Goal: Information Seeking & Learning: Check status

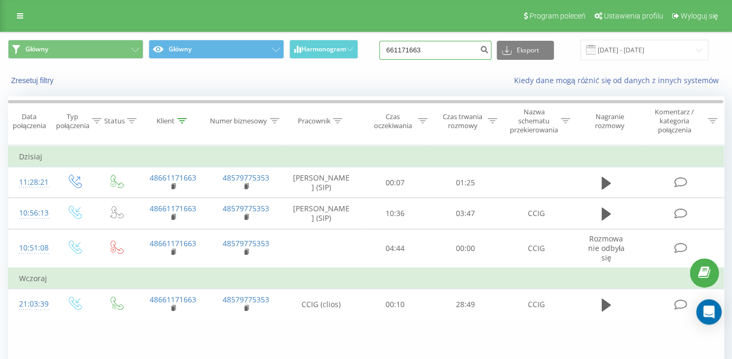
click at [434, 48] on input "661171663" at bounding box center [435, 50] width 112 height 19
paste input "48600056968"
type input "48600056968"
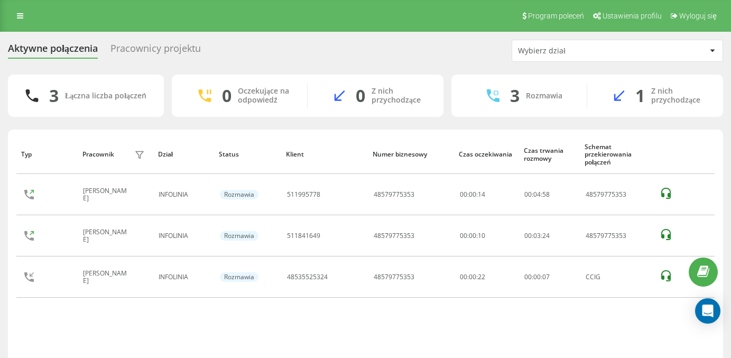
click at [166, 50] on div "Pracownicy projektu" at bounding box center [156, 51] width 90 height 16
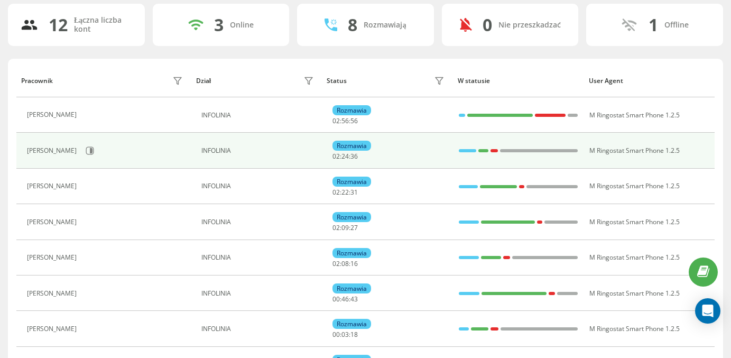
scroll to position [68, 0]
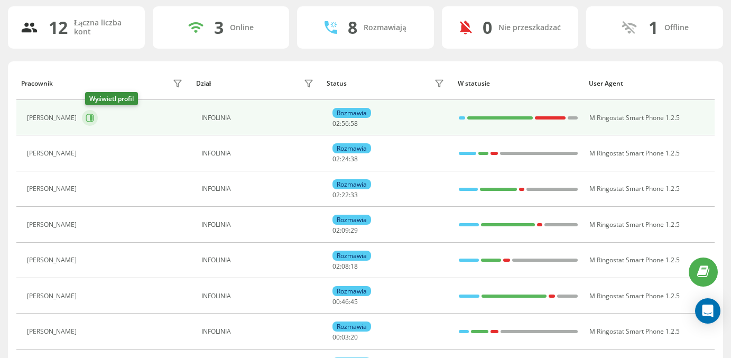
click at [93, 117] on icon at bounding box center [91, 117] width 3 height 5
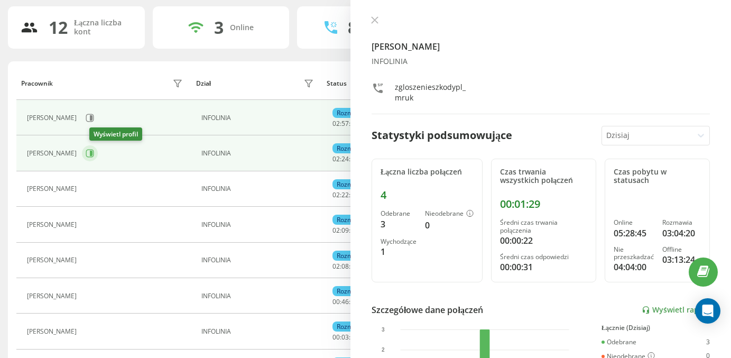
click at [94, 155] on icon at bounding box center [90, 153] width 8 height 8
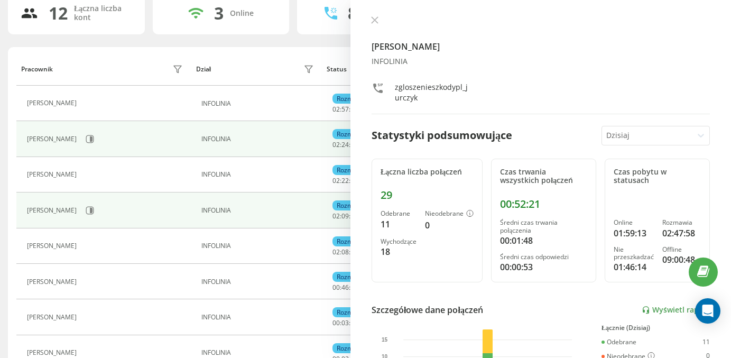
scroll to position [83, 0]
click at [94, 207] on icon at bounding box center [90, 210] width 8 height 8
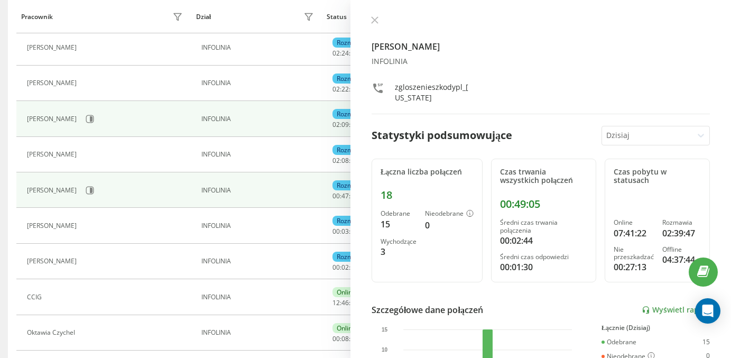
scroll to position [176, 0]
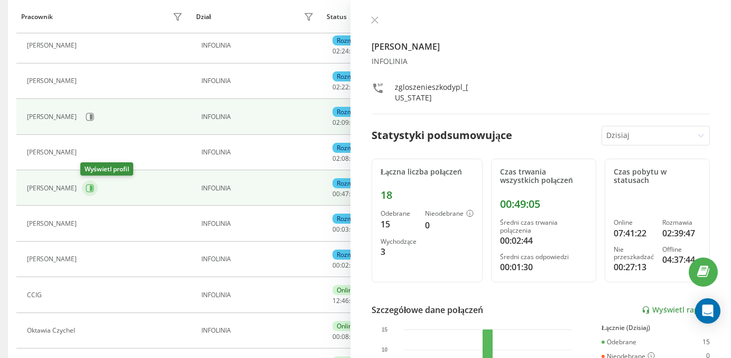
click at [92, 190] on icon at bounding box center [90, 188] width 8 height 8
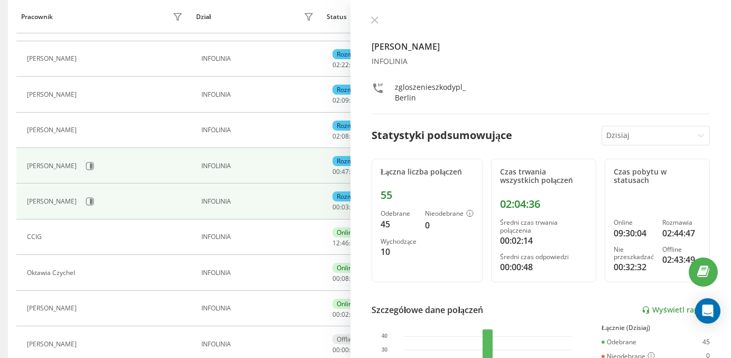
scroll to position [200, 0]
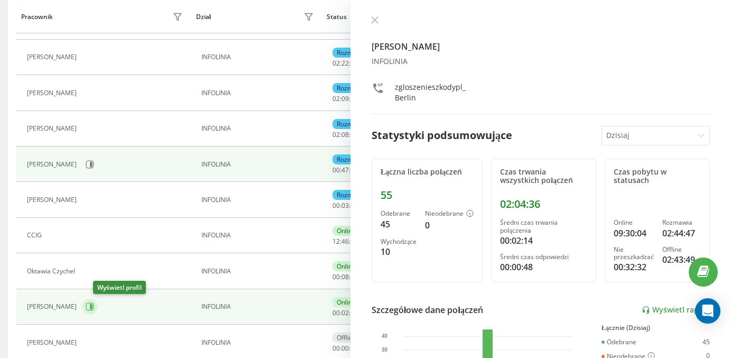
click at [94, 306] on icon at bounding box center [90, 306] width 8 height 8
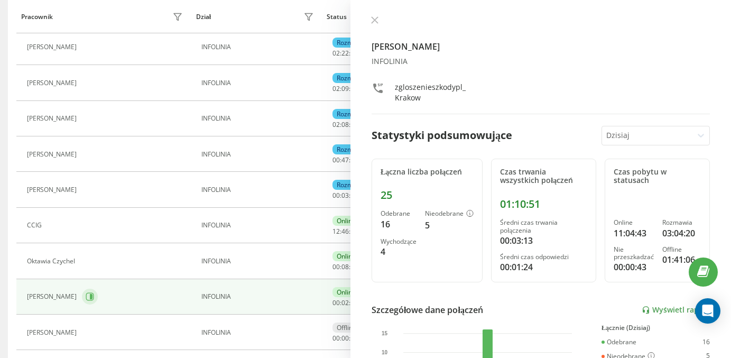
scroll to position [211, 0]
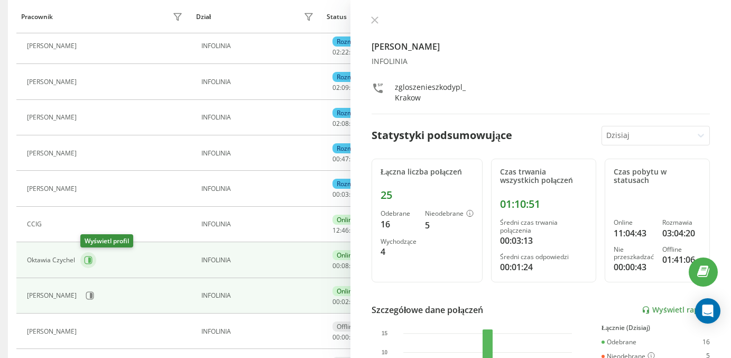
click at [92, 259] on icon at bounding box center [89, 260] width 8 height 8
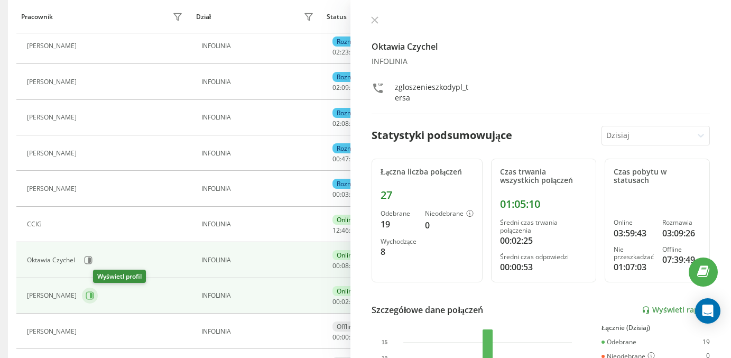
click at [94, 292] on icon at bounding box center [90, 296] width 8 height 8
click at [87, 264] on button at bounding box center [88, 260] width 16 height 16
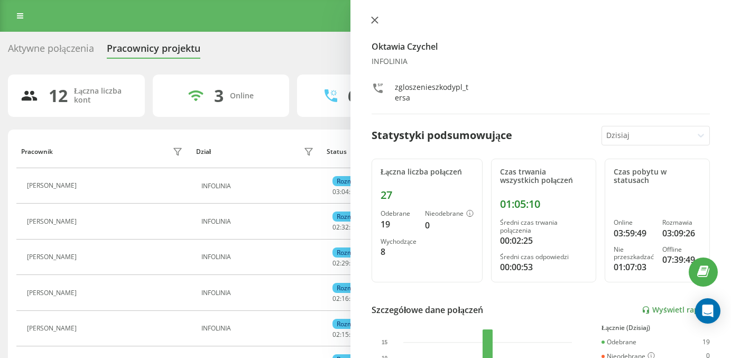
click at [374, 17] on icon at bounding box center [374, 19] width 7 height 7
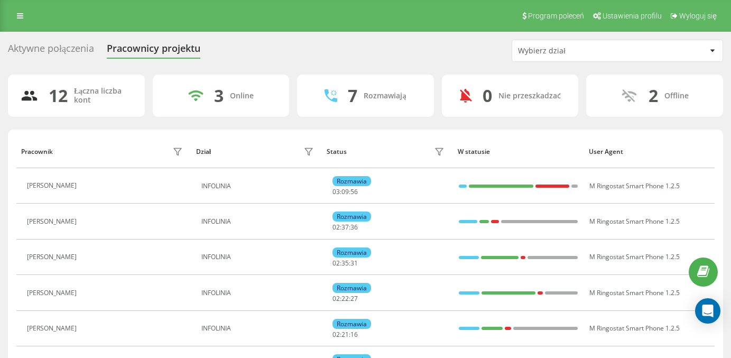
click at [48, 57] on div "Aktywne połączenia" at bounding box center [51, 51] width 86 height 16
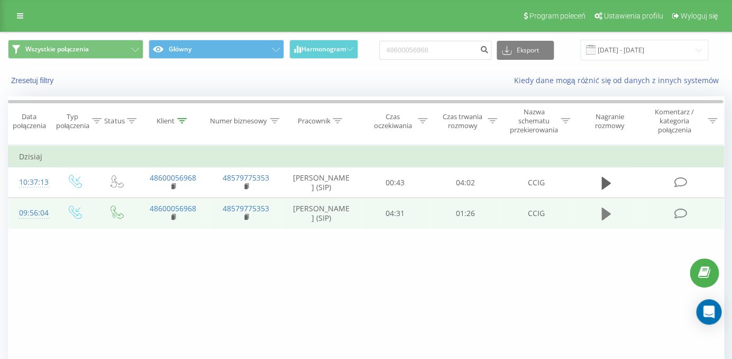
click at [604, 221] on icon at bounding box center [606, 213] width 10 height 15
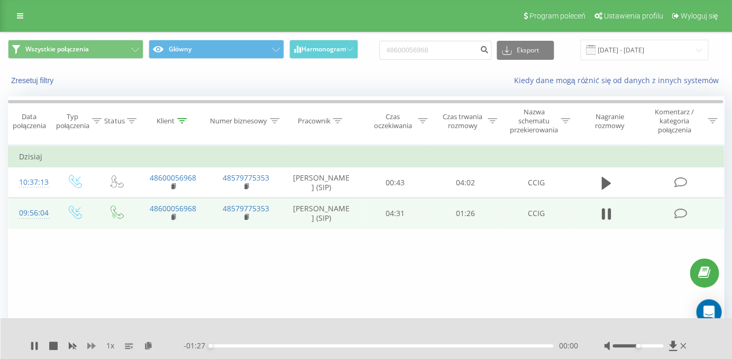
click at [90, 344] on icon at bounding box center [91, 345] width 8 height 6
click at [346, 344] on div "00:34" at bounding box center [381, 345] width 343 height 3
click at [264, 346] on div "00:13" at bounding box center [381, 345] width 343 height 3
click at [35, 345] on icon at bounding box center [34, 345] width 8 height 8
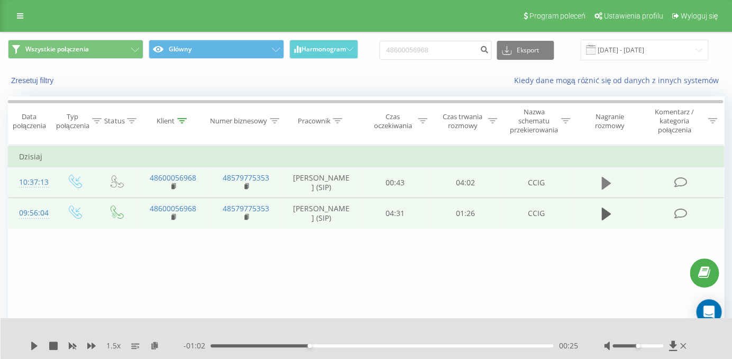
click at [604, 182] on icon at bounding box center [606, 183] width 10 height 13
click at [387, 347] on div "- 03:57 00:04 00:04" at bounding box center [380, 345] width 394 height 11
click at [390, 344] on div "02:07" at bounding box center [381, 345] width 343 height 3
click at [33, 346] on icon at bounding box center [32, 345] width 2 height 8
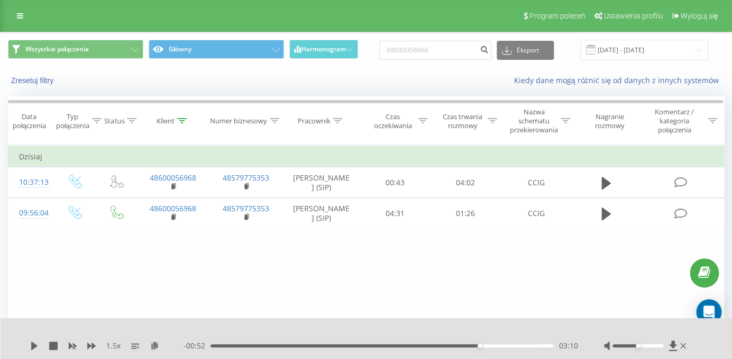
click at [428, 58] on input "48600056968" at bounding box center [435, 50] width 112 height 19
type input "600485211"
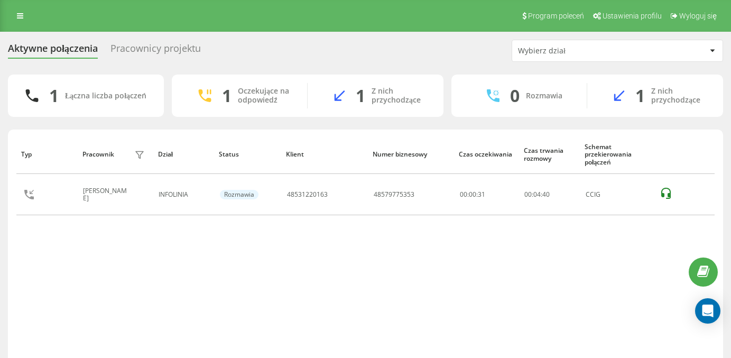
click at [149, 51] on div "Pracownicy projektu" at bounding box center [156, 51] width 90 height 16
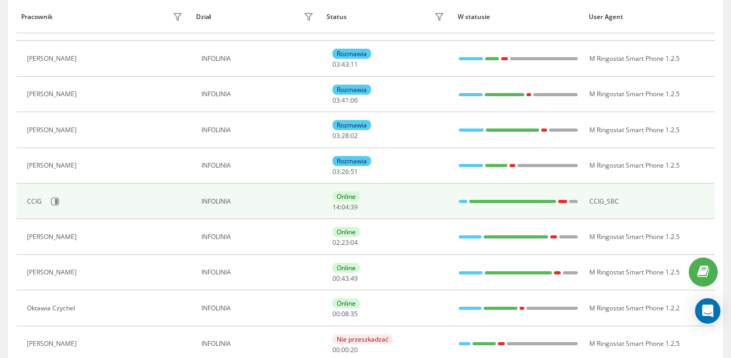
scroll to position [168, 0]
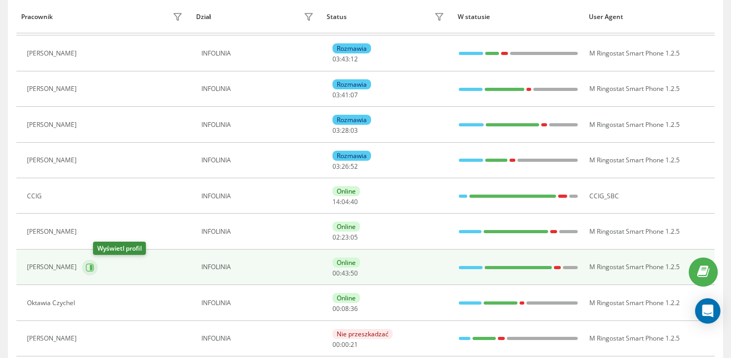
click at [94, 267] on icon at bounding box center [90, 267] width 8 height 8
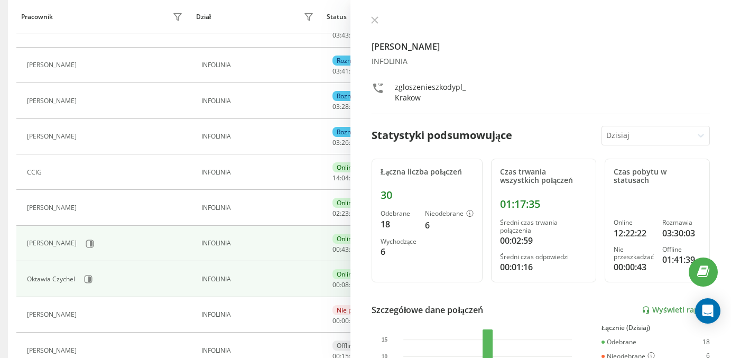
scroll to position [192, 0]
click at [91, 274] on icon at bounding box center [88, 278] width 8 height 8
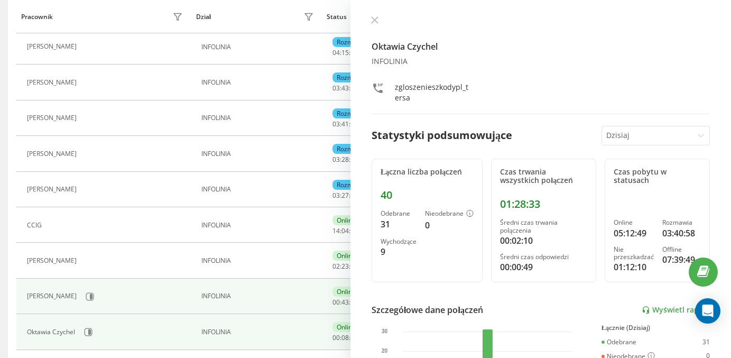
scroll to position [139, 0]
click at [94, 300] on icon at bounding box center [90, 297] width 8 height 8
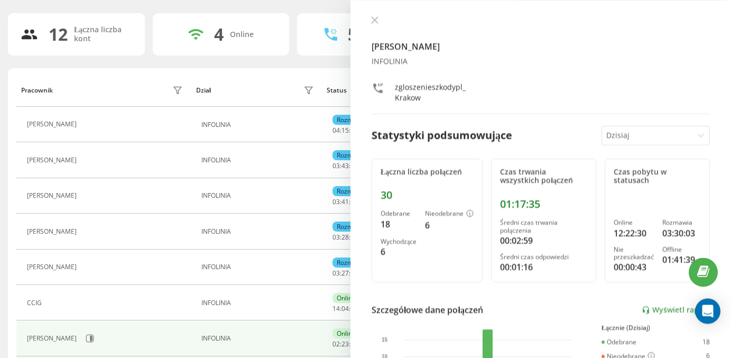
scroll to position [73, 0]
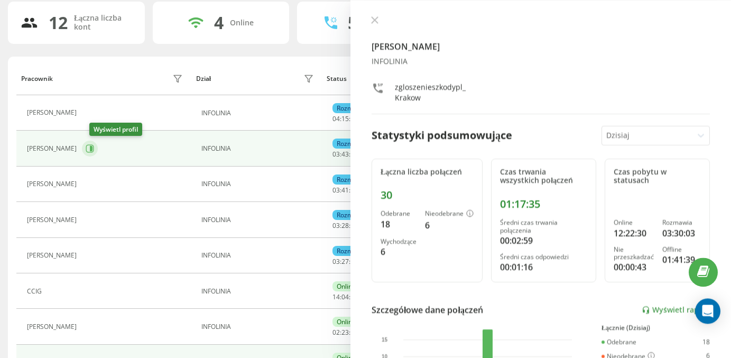
click at [93, 148] on icon at bounding box center [90, 148] width 8 height 8
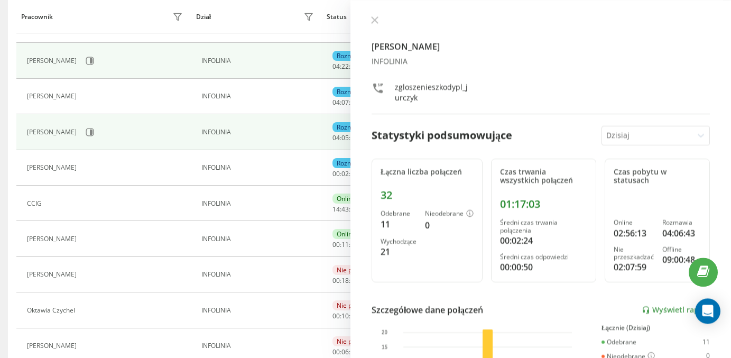
scroll to position [163, 0]
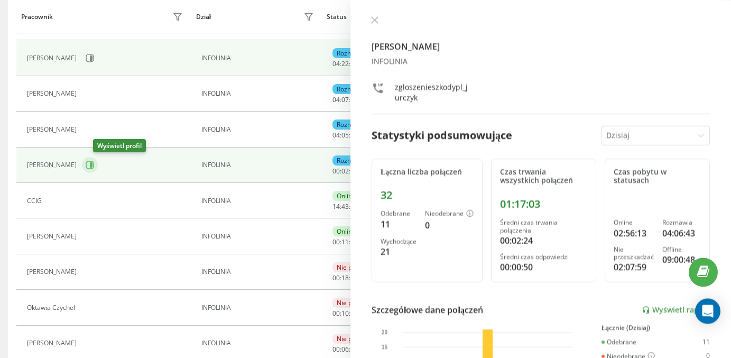
click at [94, 164] on icon at bounding box center [90, 165] width 8 height 8
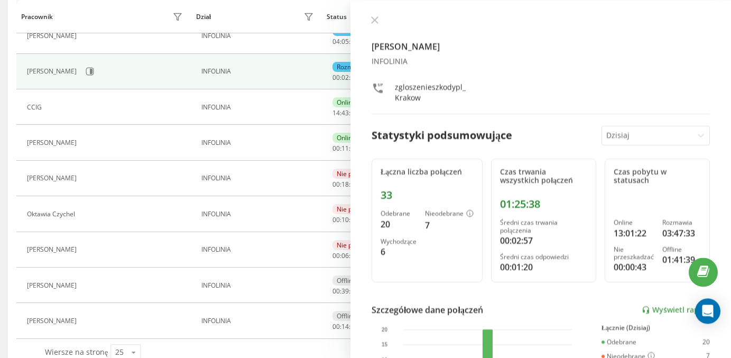
scroll to position [278, 0]
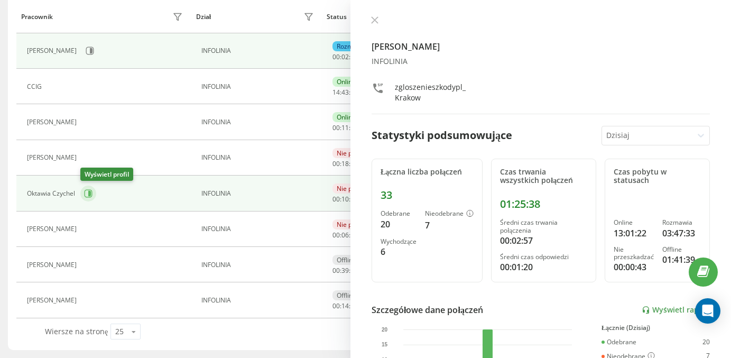
click at [88, 194] on icon at bounding box center [88, 193] width 8 height 8
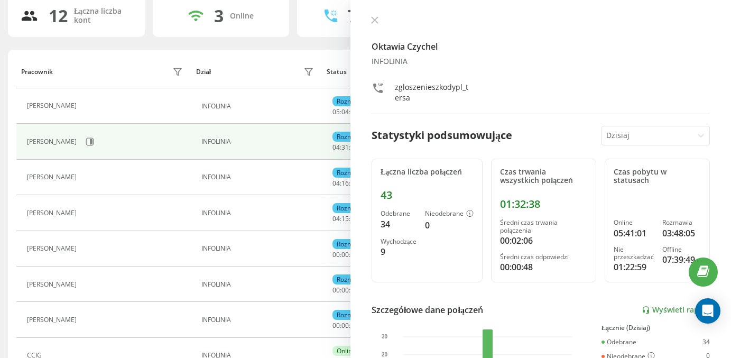
scroll to position [83, 0]
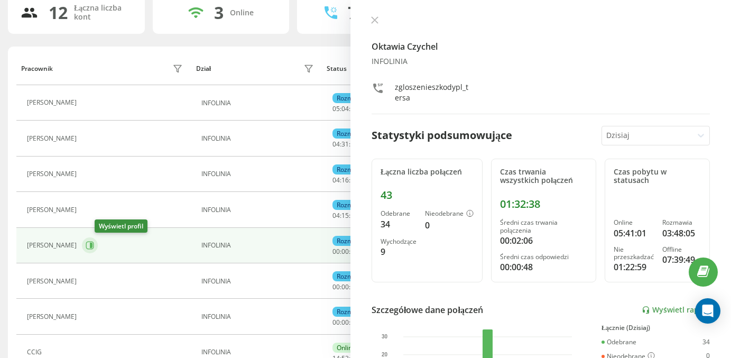
click at [93, 244] on icon at bounding box center [91, 245] width 3 height 5
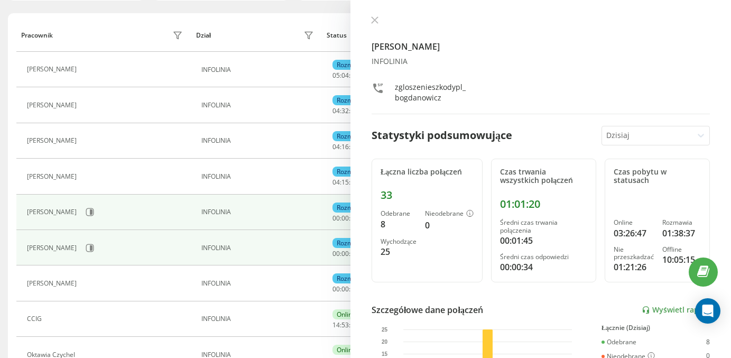
scroll to position [115, 0]
click at [93, 251] on icon at bounding box center [91, 248] width 3 height 5
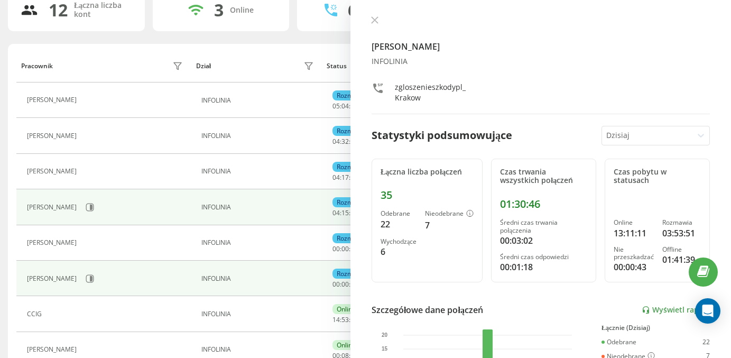
scroll to position [81, 0]
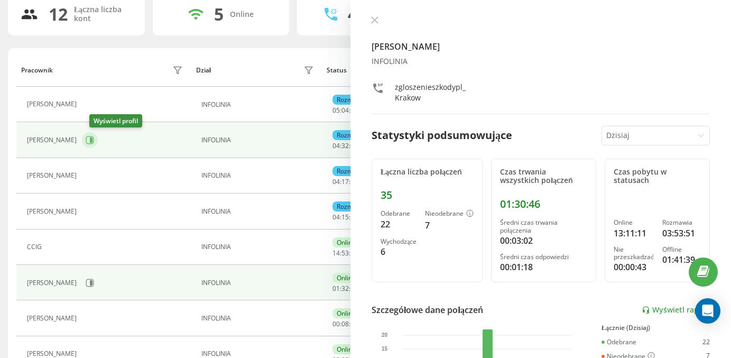
click at [97, 146] on button at bounding box center [90, 140] width 16 height 16
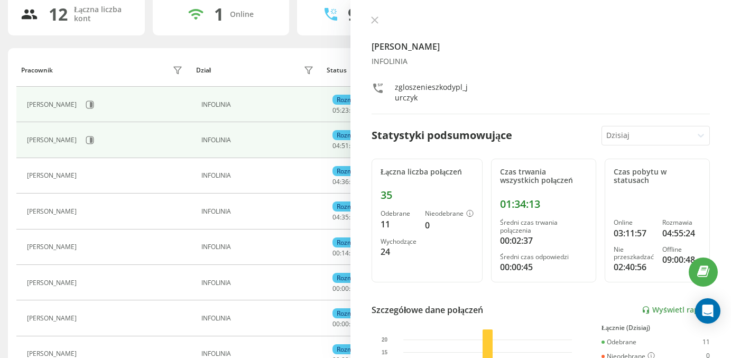
click at [304, 89] on td "INFOLINIA" at bounding box center [256, 104] width 131 height 35
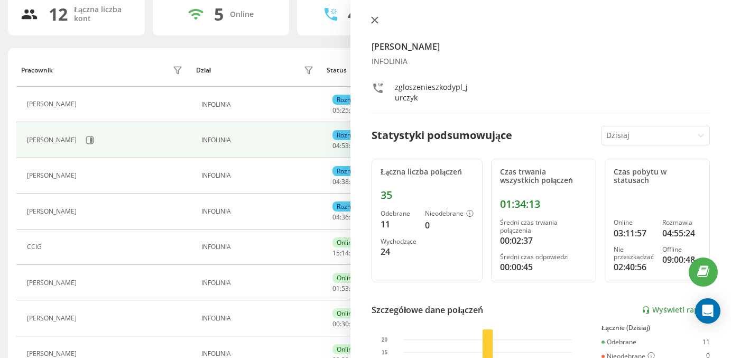
click at [375, 21] on icon at bounding box center [374, 19] width 7 height 7
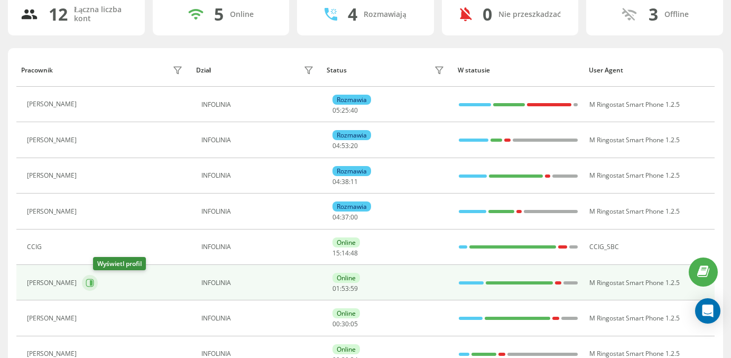
click at [94, 287] on icon at bounding box center [90, 283] width 8 height 8
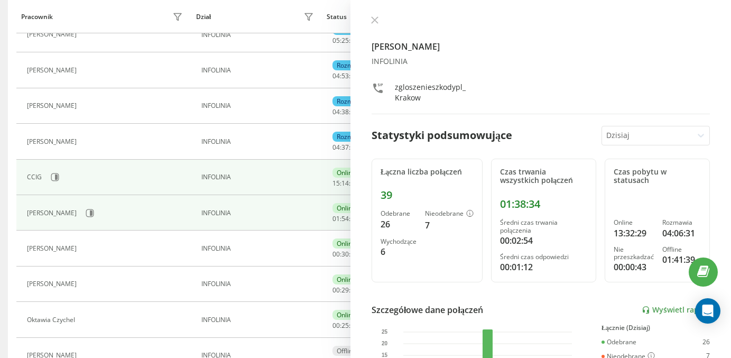
scroll to position [158, 0]
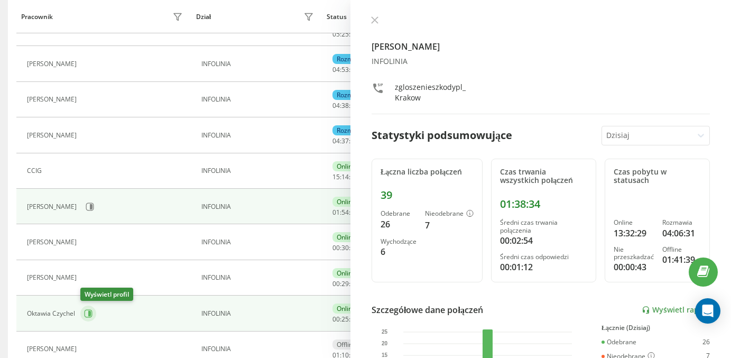
click at [87, 319] on button at bounding box center [88, 314] width 16 height 16
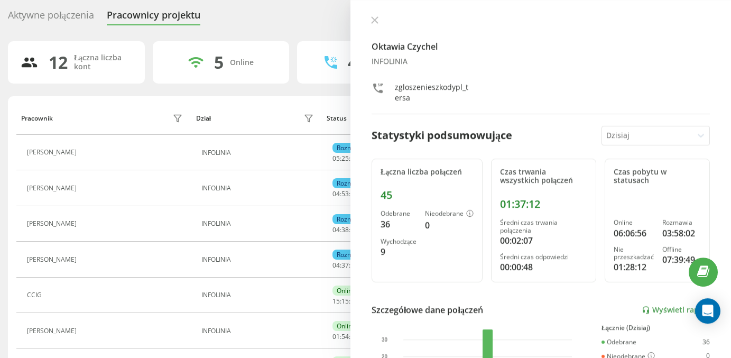
scroll to position [26, 0]
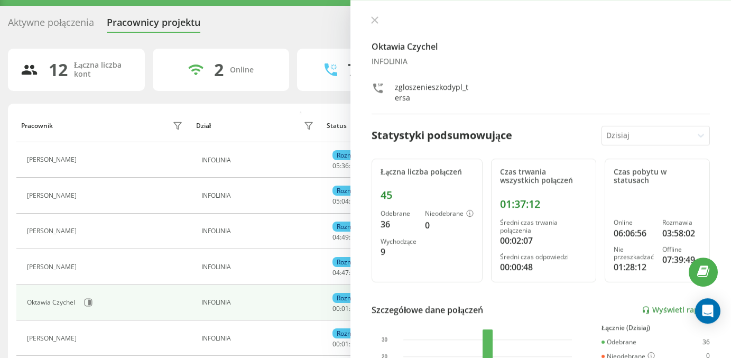
click at [293, 130] on div "Dział" at bounding box center [256, 125] width 121 height 17
click at [274, 90] on div "2 Online" at bounding box center [221, 70] width 137 height 42
click at [279, 121] on div "Dział" at bounding box center [256, 125] width 121 height 17
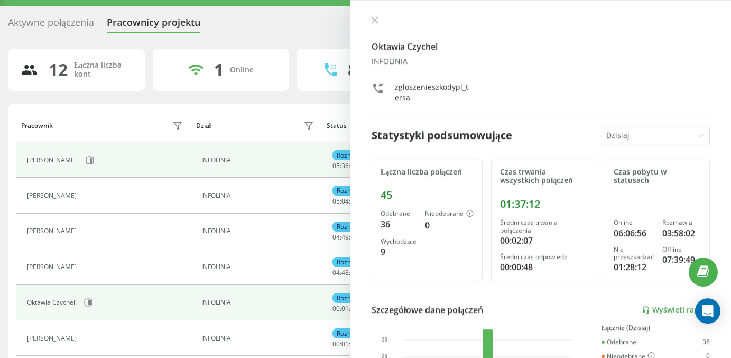
click at [270, 165] on td "INFOLINIA" at bounding box center [256, 159] width 131 height 35
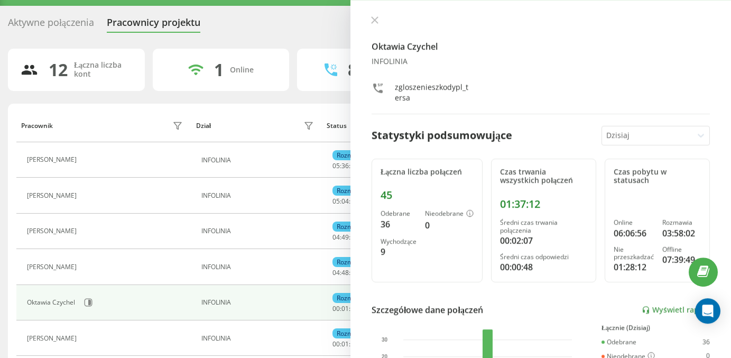
click at [271, 141] on th "Dział" at bounding box center [256, 125] width 131 height 33
click at [287, 119] on div "Dział" at bounding box center [256, 125] width 121 height 17
click at [305, 102] on div "12 Łączna liczba kont 2 Online 7 Rozmawiają 1 Nie przeszkadzać 2 Offline Pracow…" at bounding box center [365, 325] width 715 height 553
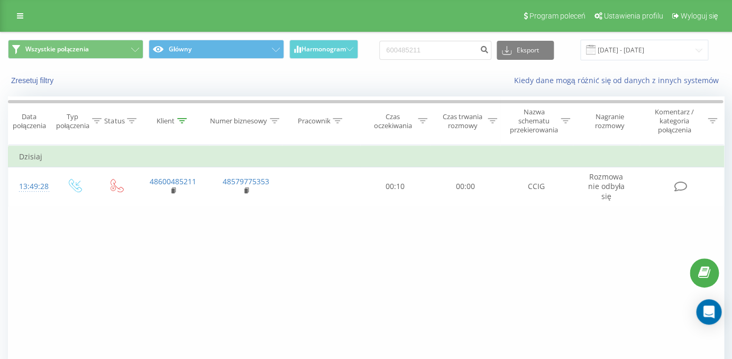
click at [445, 49] on input "600485211" at bounding box center [435, 50] width 112 height 19
click at [445, 48] on input "600485211" at bounding box center [435, 50] width 112 height 19
type input "48605475788"
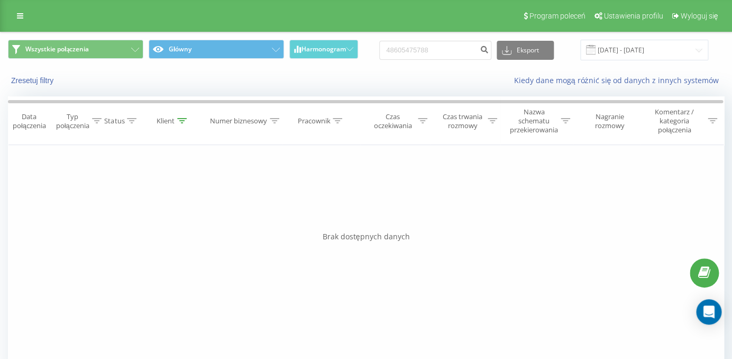
scroll to position [35, 0]
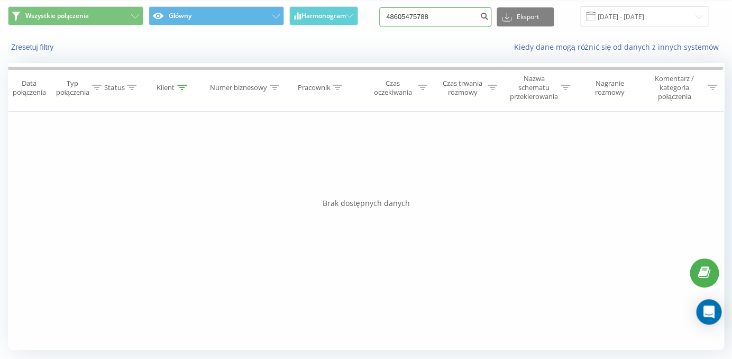
click at [437, 19] on input "48605475788" at bounding box center [435, 16] width 112 height 19
paste input "575388300"
type input "48575388300"
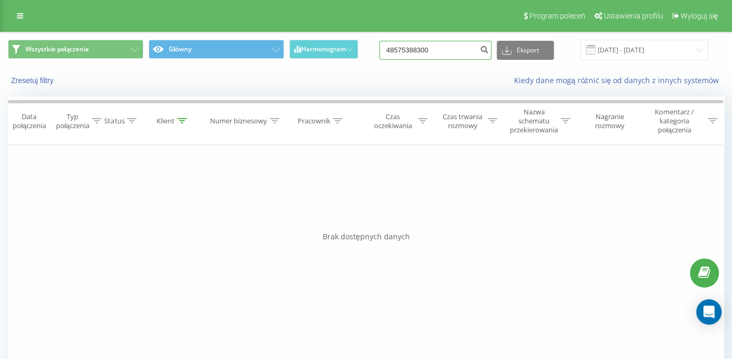
click at [423, 54] on input "48575388300" at bounding box center [435, 50] width 112 height 19
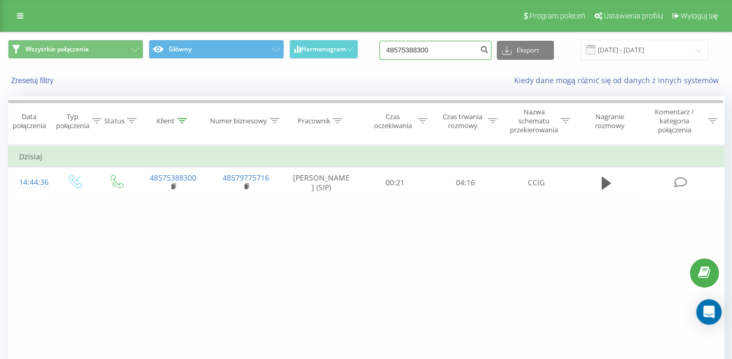
click at [440, 45] on input "48575388300" at bounding box center [435, 50] width 112 height 19
paste input "34196717"
type input "48534196717"
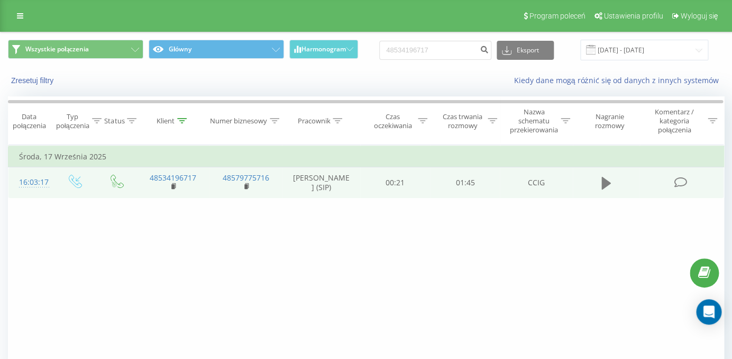
click at [599, 187] on button at bounding box center [606, 183] width 16 height 16
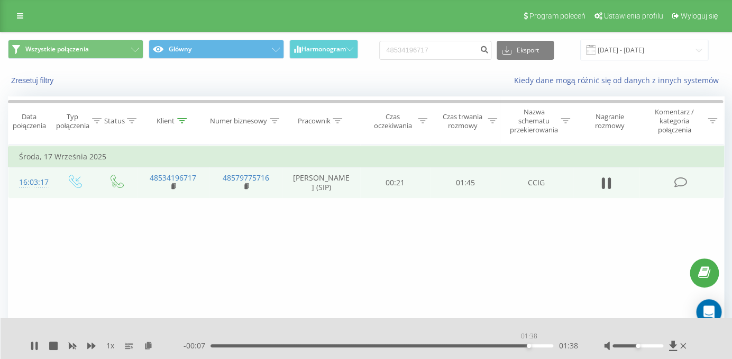
click at [528, 346] on div "01:38" at bounding box center [381, 345] width 343 height 3
click at [29, 347] on div "1 x - 00:03 01:42 01:42" at bounding box center [367, 338] width 732 height 41
click at [35, 347] on icon at bounding box center [34, 345] width 8 height 8
click at [416, 47] on input "48534196717" at bounding box center [435, 50] width 112 height 19
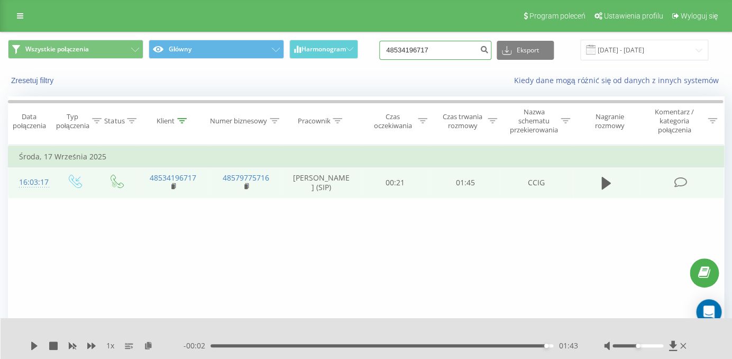
paste input "88713196"
type input "48887131967"
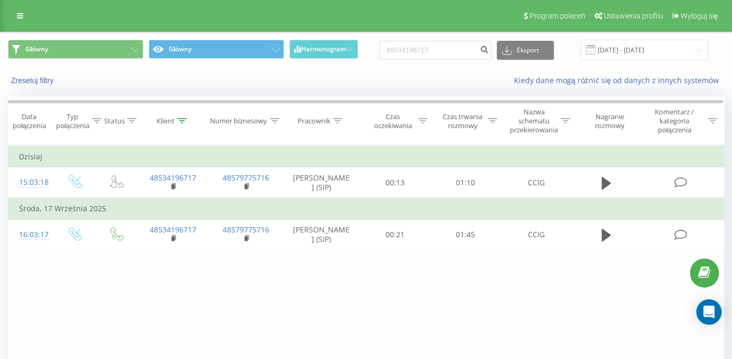
click at [22, 17] on icon at bounding box center [20, 15] width 6 height 7
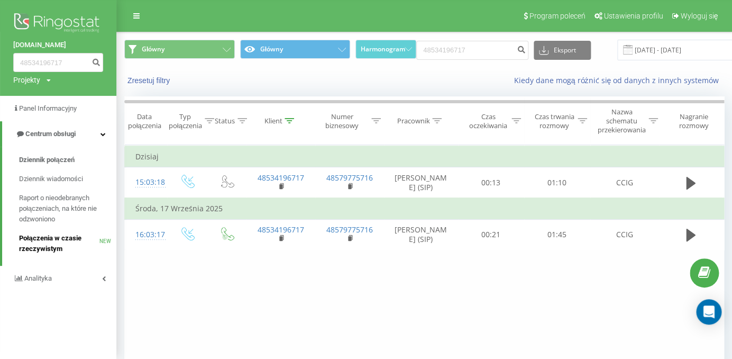
click at [63, 238] on span "Połączenia w czasie rzeczywistym" at bounding box center [59, 243] width 80 height 21
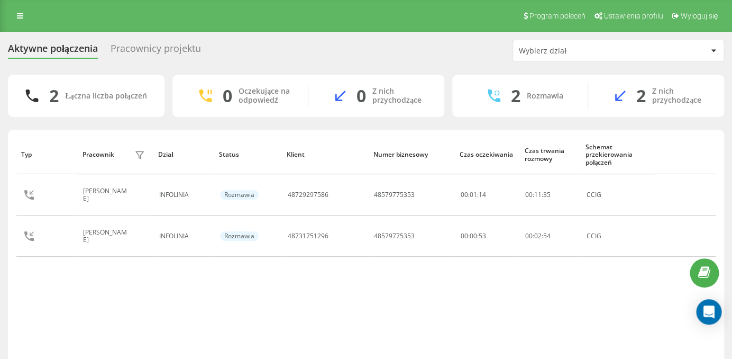
click at [152, 54] on div "Pracownicy projektu" at bounding box center [156, 51] width 90 height 16
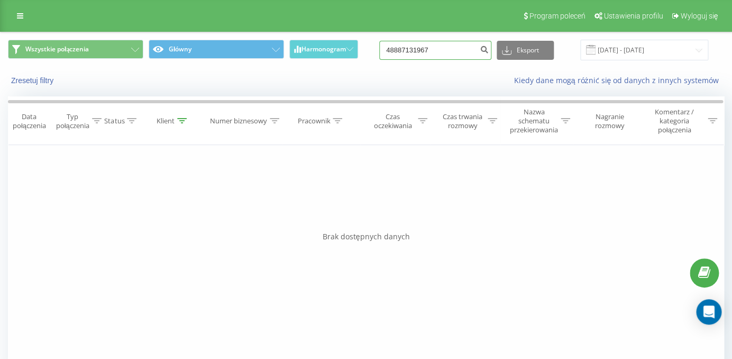
click at [440, 52] on input "48887131967" at bounding box center [435, 50] width 112 height 19
paste input "728817784"
type input "48728817784"
click at [445, 41] on input "48728817784" at bounding box center [435, 50] width 112 height 19
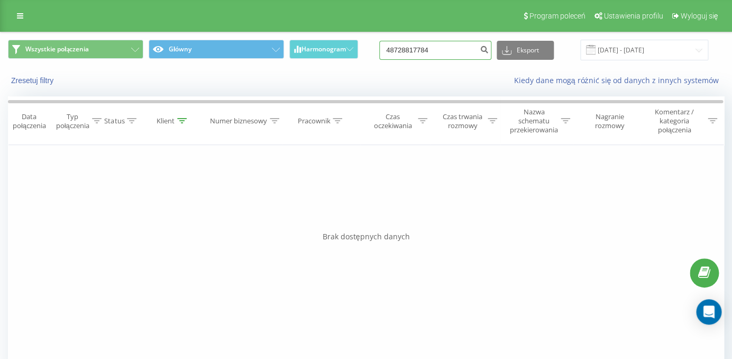
click at [445, 41] on input "48728817784" at bounding box center [435, 50] width 112 height 19
drag, startPoint x: 447, startPoint y: 49, endPoint x: 351, endPoint y: 53, distance: 96.3
click at [379, 51] on input "48728817784" at bounding box center [435, 50] width 112 height 19
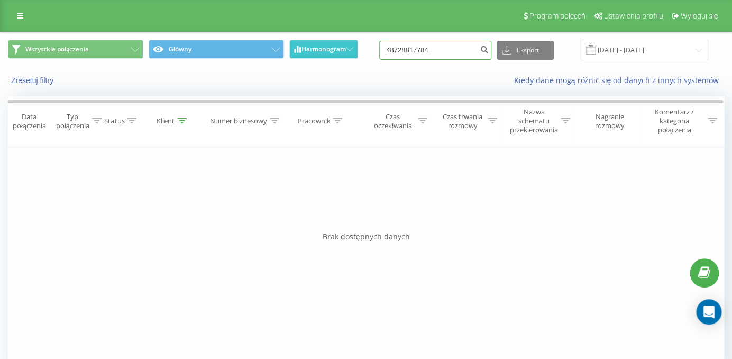
paste input "600777002"
type input "48600777002"
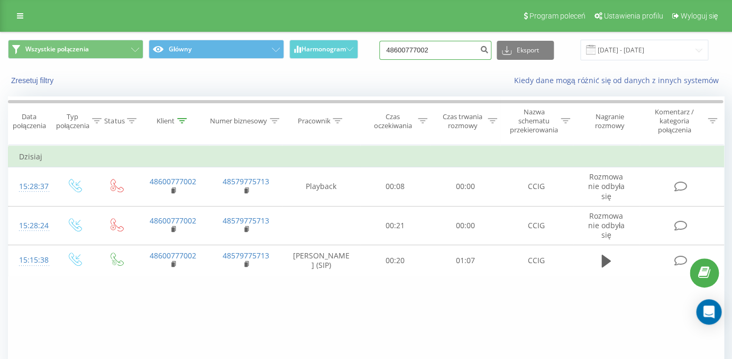
click at [437, 44] on input "48600777002" at bounding box center [435, 50] width 112 height 19
paste input "501301068"
type input "48501301068"
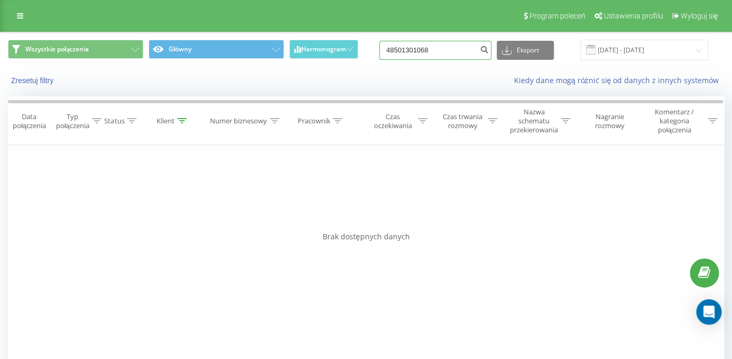
click at [457, 52] on input "48501301068" at bounding box center [435, 50] width 112 height 19
paste input "79434813"
type input "48794348138"
